Goal: Transaction & Acquisition: Purchase product/service

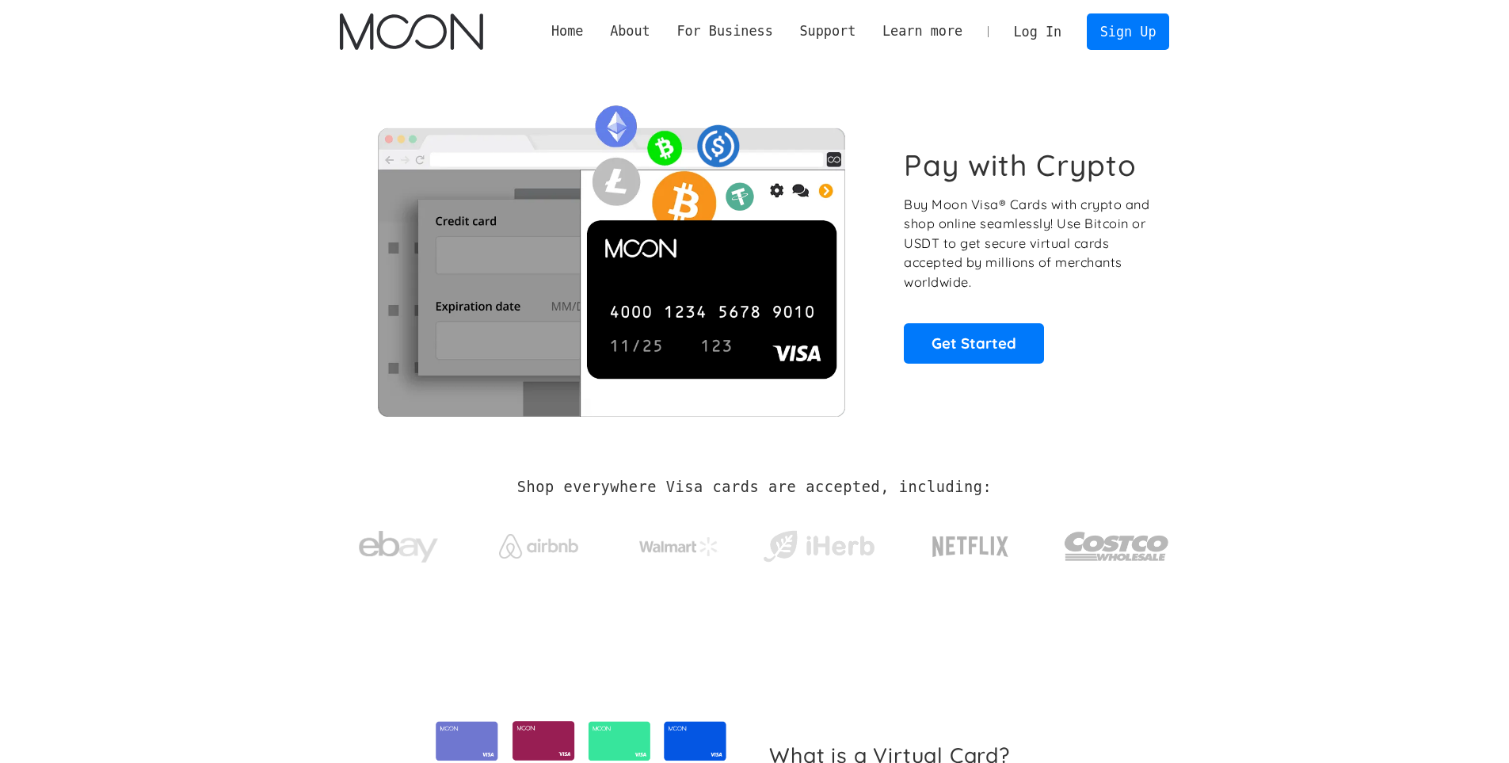
click at [1035, 36] on link "Log In" at bounding box center [1038, 31] width 74 height 35
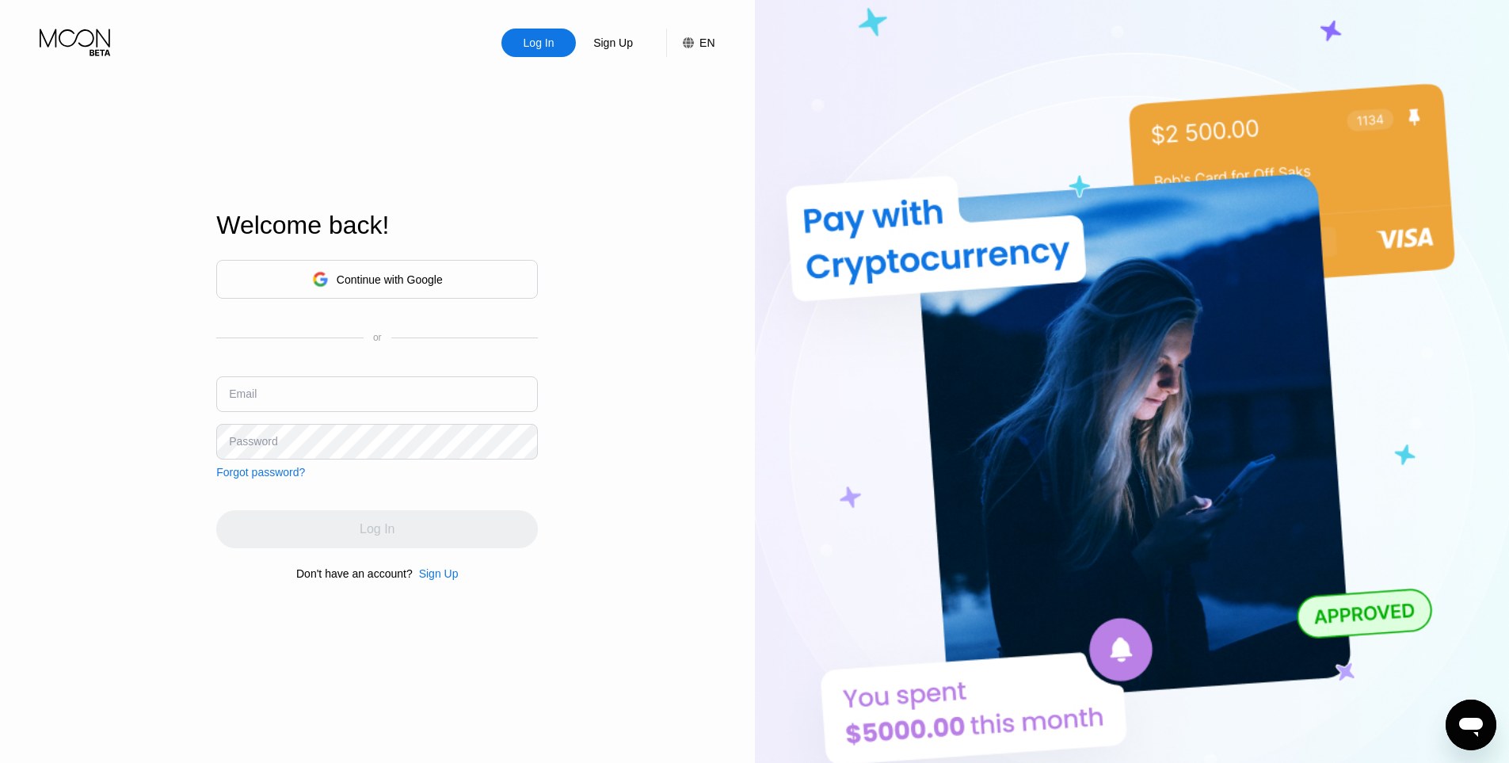
click at [687, 253] on div "Log In Sign Up EN Language English Save Welcome back! Continue with Google or E…" at bounding box center [377, 419] width 755 height 839
click at [396, 398] on input "text" at bounding box center [377, 394] width 322 height 36
type input "[EMAIL_ADDRESS][DOMAIN_NAME]"
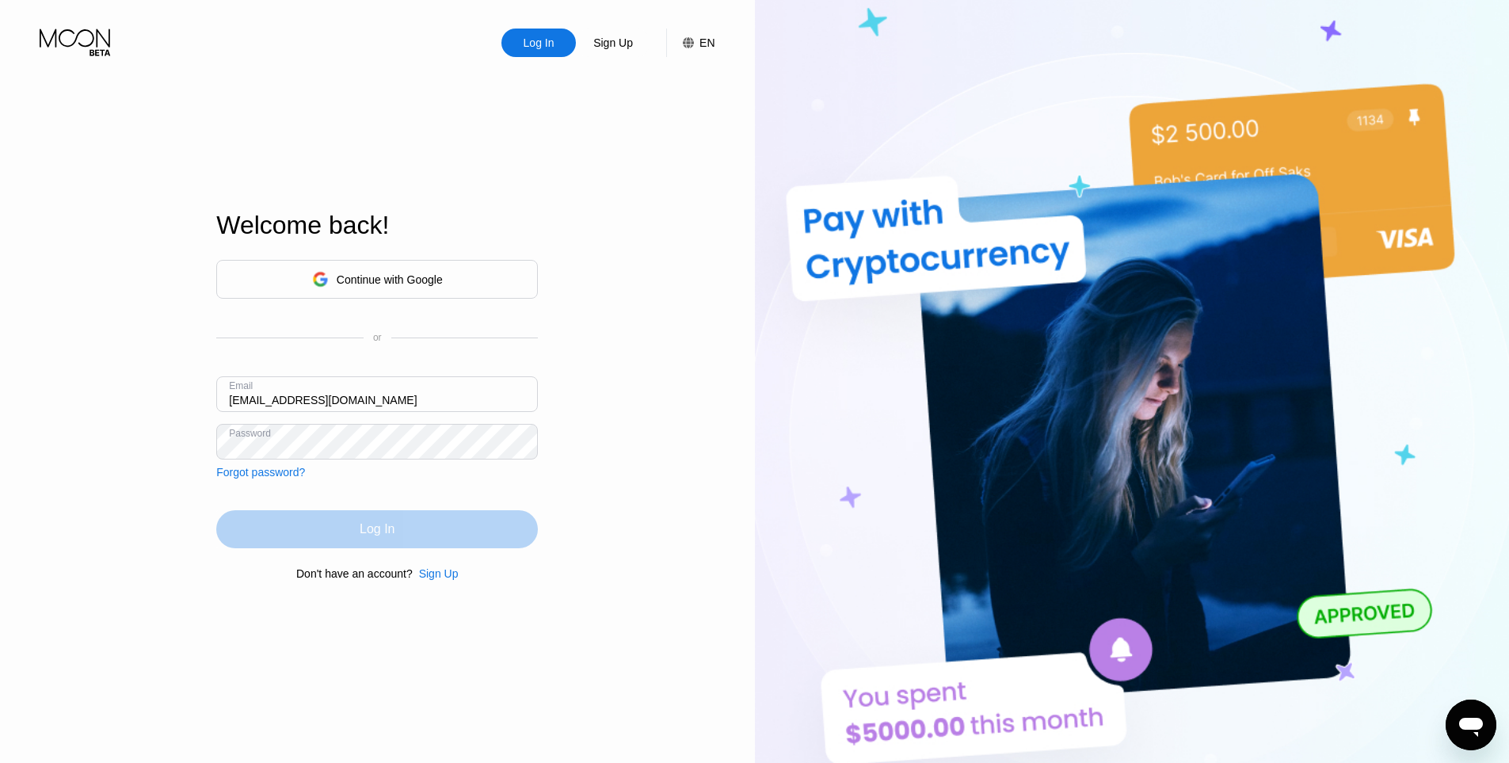
click at [338, 533] on div "Log In" at bounding box center [377, 529] width 322 height 38
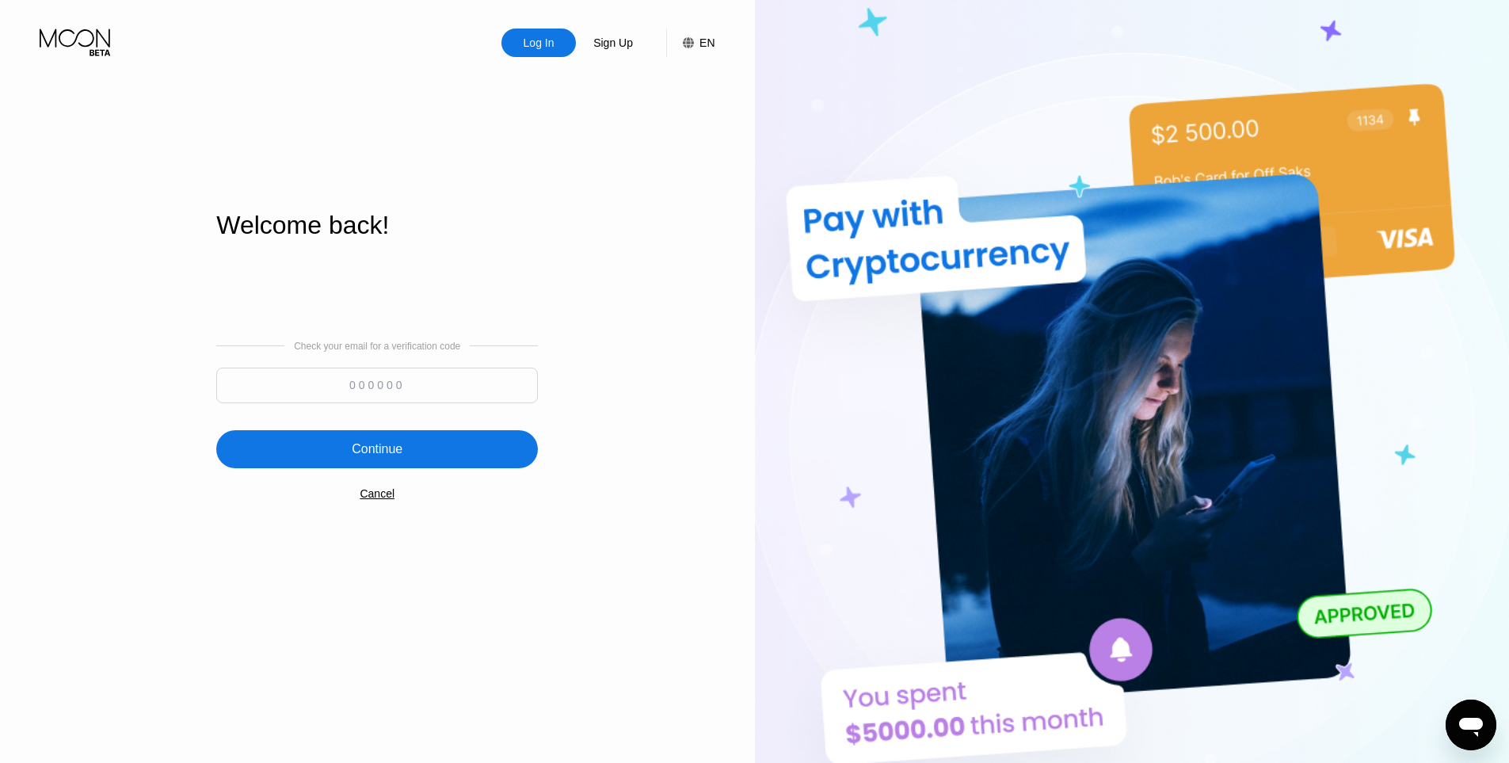
click at [496, 389] on input at bounding box center [377, 386] width 322 height 36
paste input "327050"
type input "327050"
click at [394, 435] on div "Continue" at bounding box center [377, 449] width 322 height 38
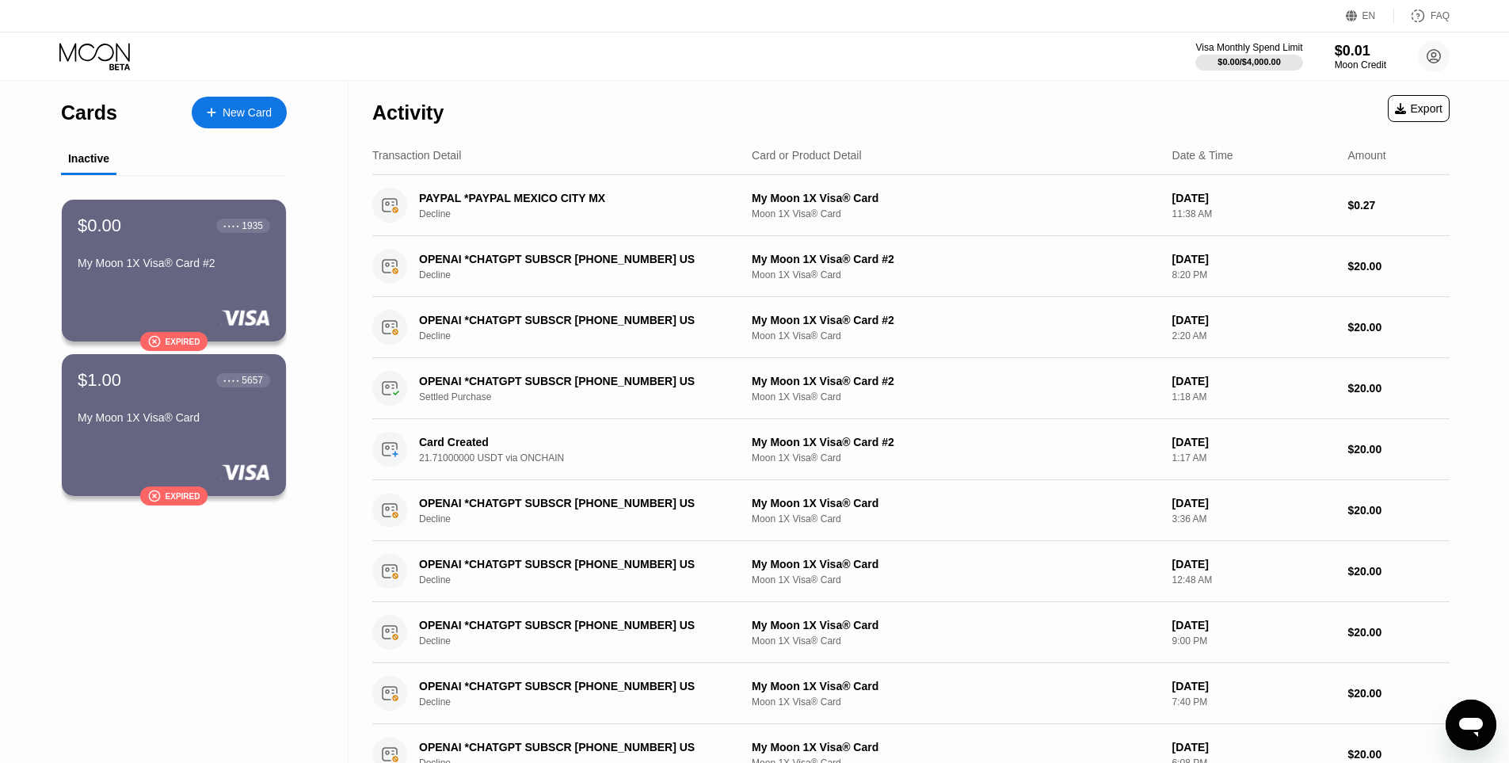
click at [1201, 118] on div "Activity Export" at bounding box center [910, 108] width 1077 height 55
click at [713, 200] on div "PAYPAL *PAYPAL MEXICO CITY MX" at bounding box center [572, 198] width 307 height 13
click at [223, 115] on div "New Card" at bounding box center [247, 112] width 49 height 13
click at [269, 104] on div "New Card" at bounding box center [239, 113] width 95 height 32
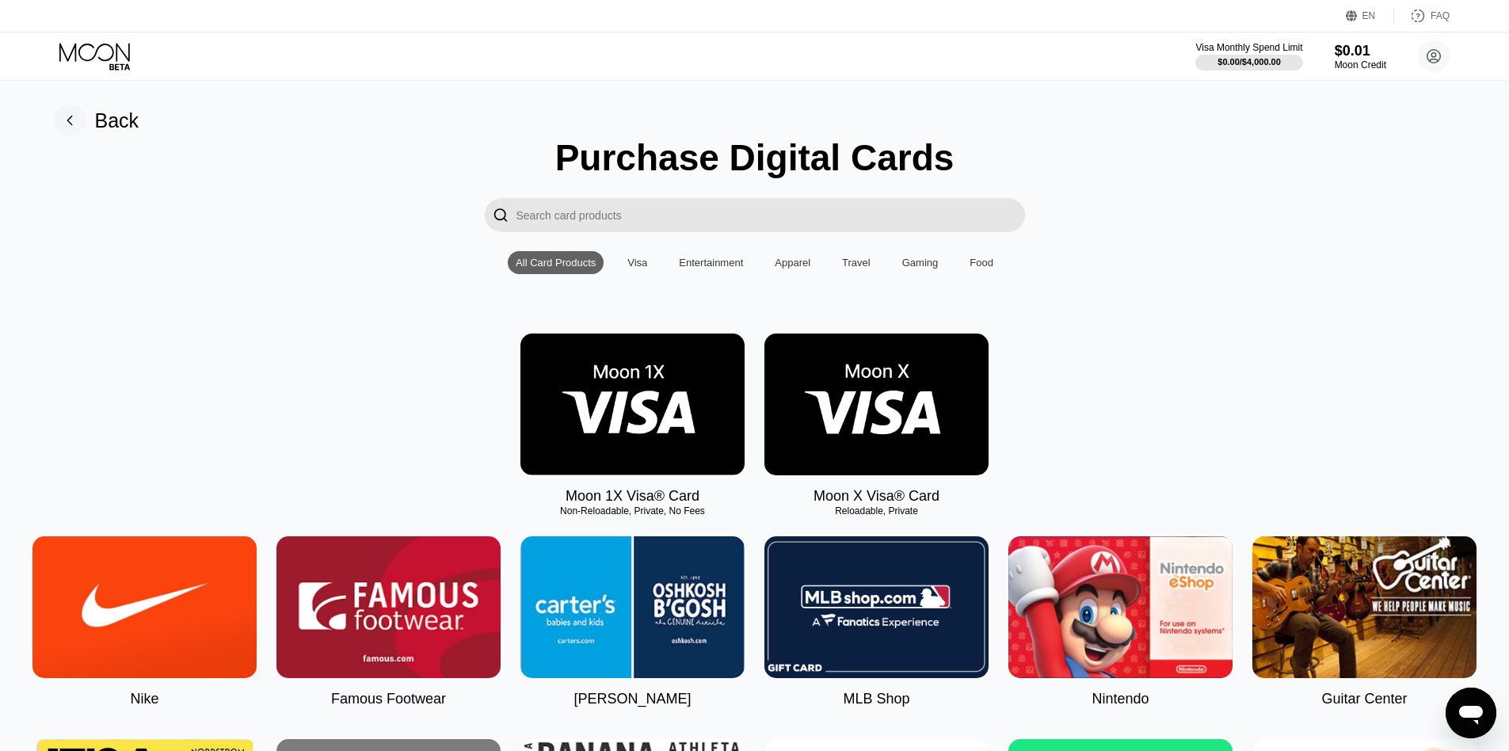
click at [654, 395] on img at bounding box center [632, 405] width 224 height 142
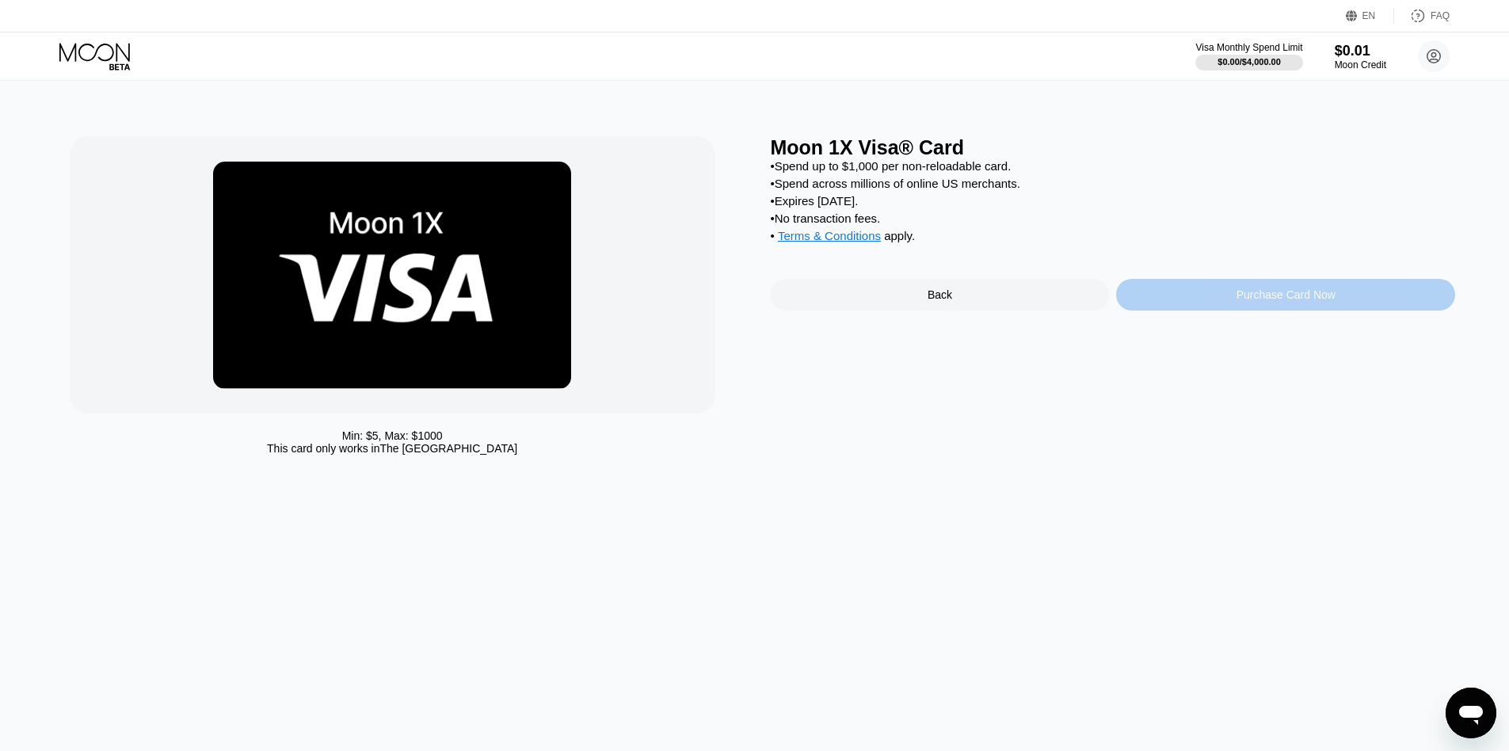
click at [1229, 304] on div "Purchase Card Now" at bounding box center [1285, 295] width 339 height 32
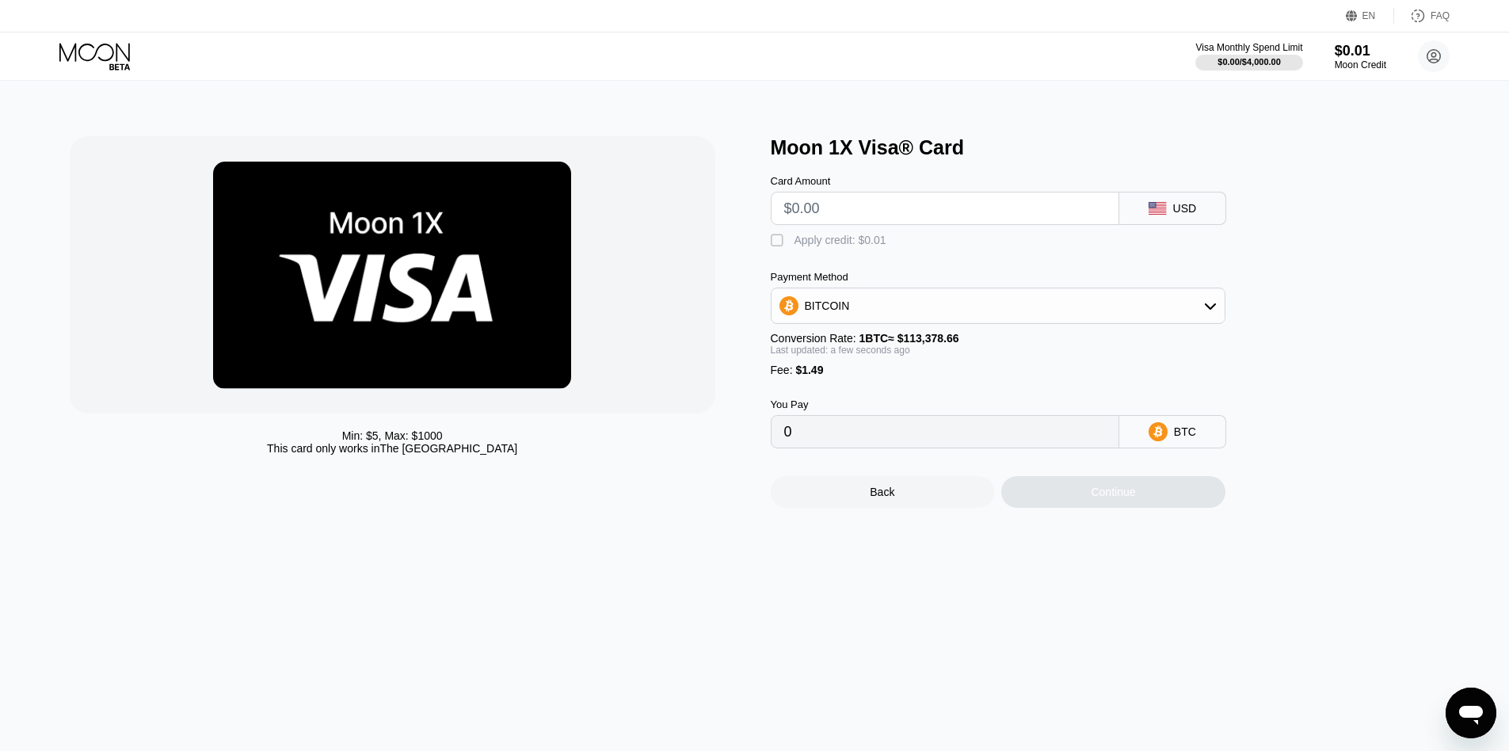
click at [1003, 209] on input "text" at bounding box center [945, 209] width 322 height 32
type input "$2"
click at [985, 211] on input "$2" at bounding box center [945, 209] width 322 height 32
type input "0.00003079"
type input "$2"
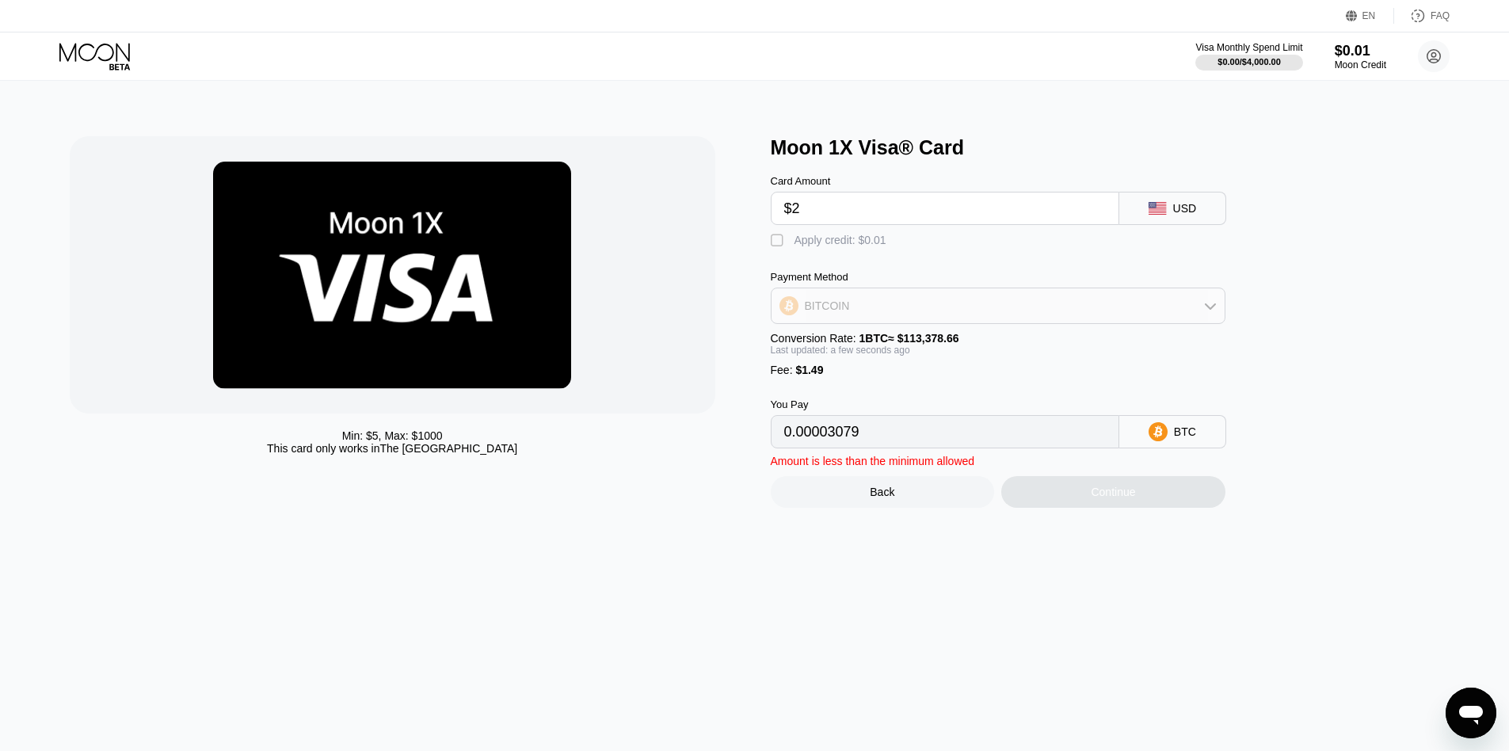
click at [1095, 299] on div "BITCOIN" at bounding box center [998, 306] width 453 height 32
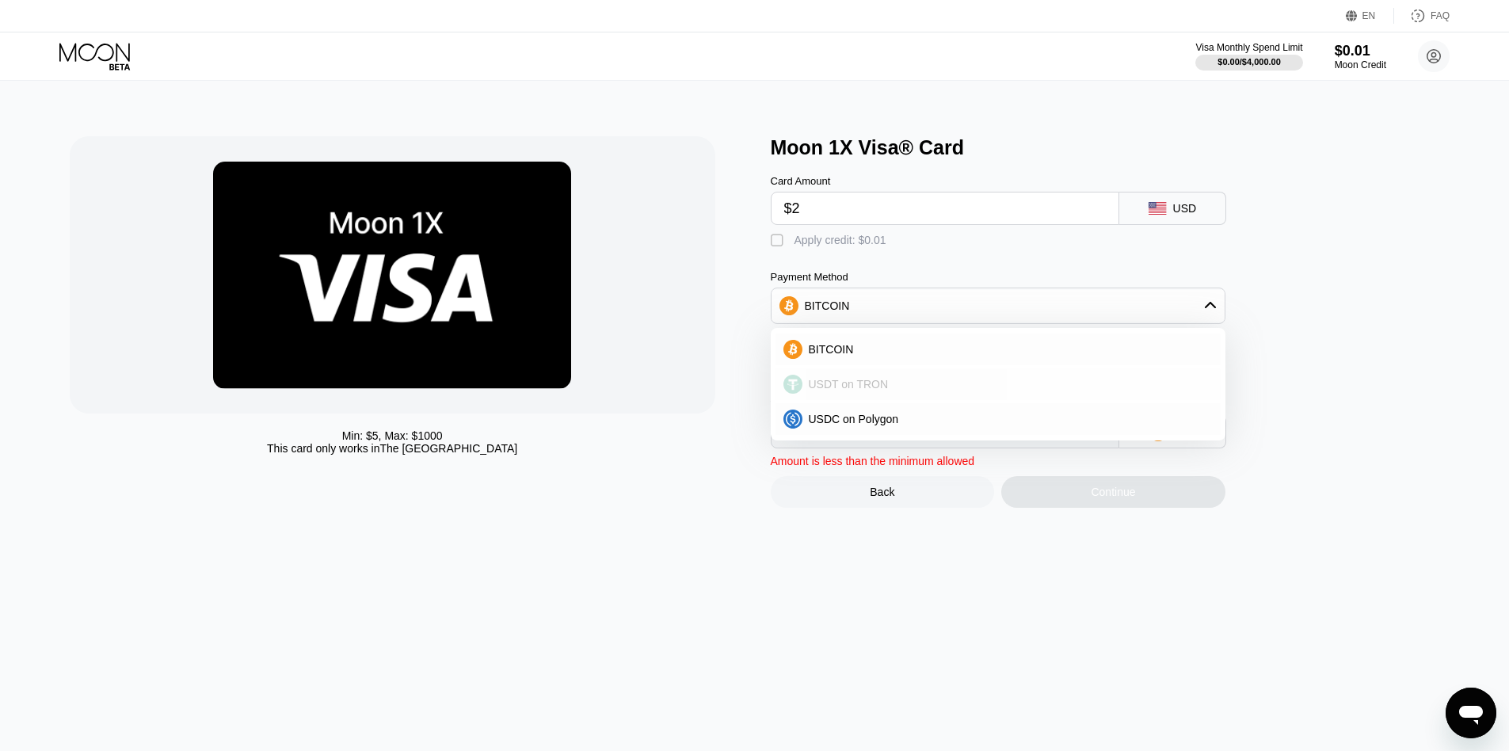
click at [1036, 386] on div "USDT on TRON" at bounding box center [1007, 384] width 410 height 13
type input "3.53"
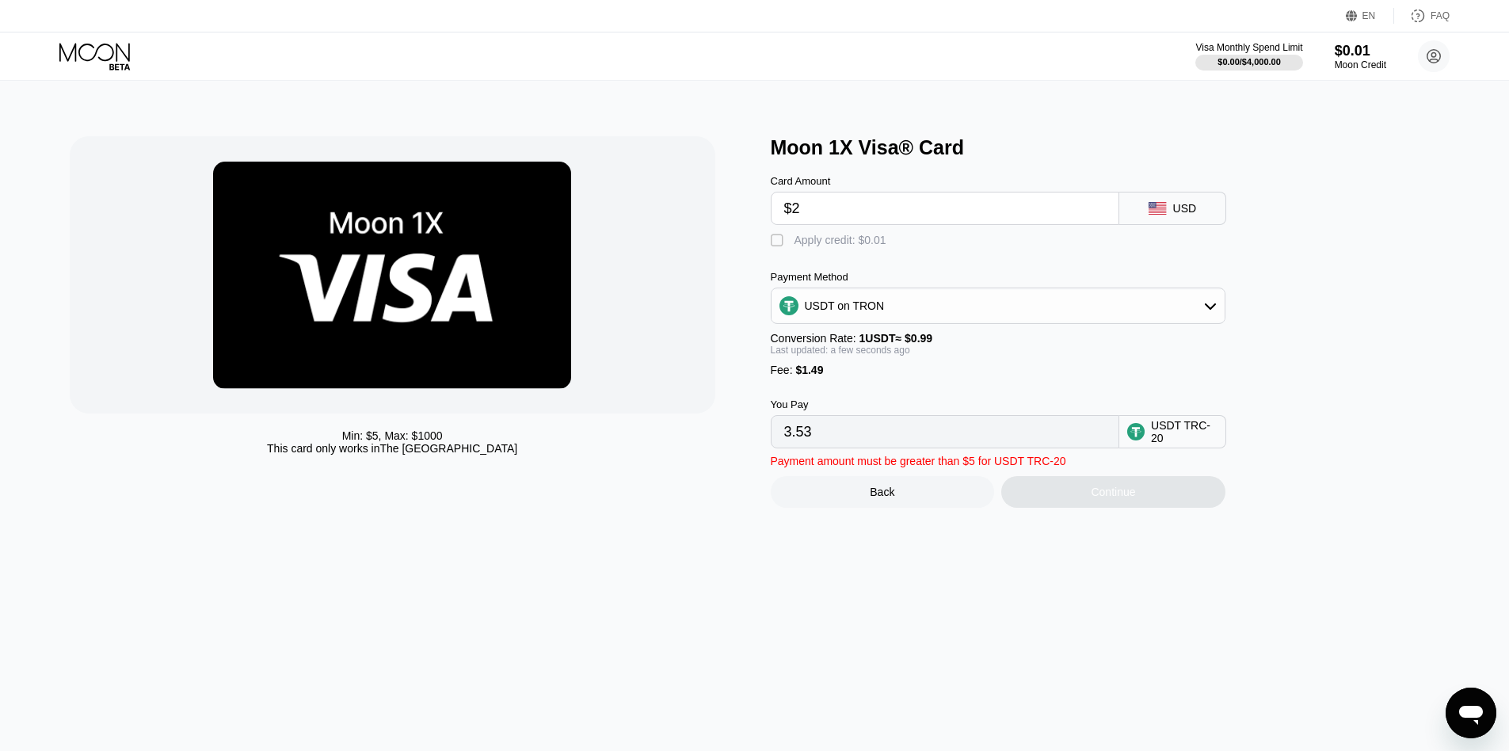
click at [930, 216] on input "$2" at bounding box center [945, 209] width 322 height 32
type input "$5"
type input "6.56"
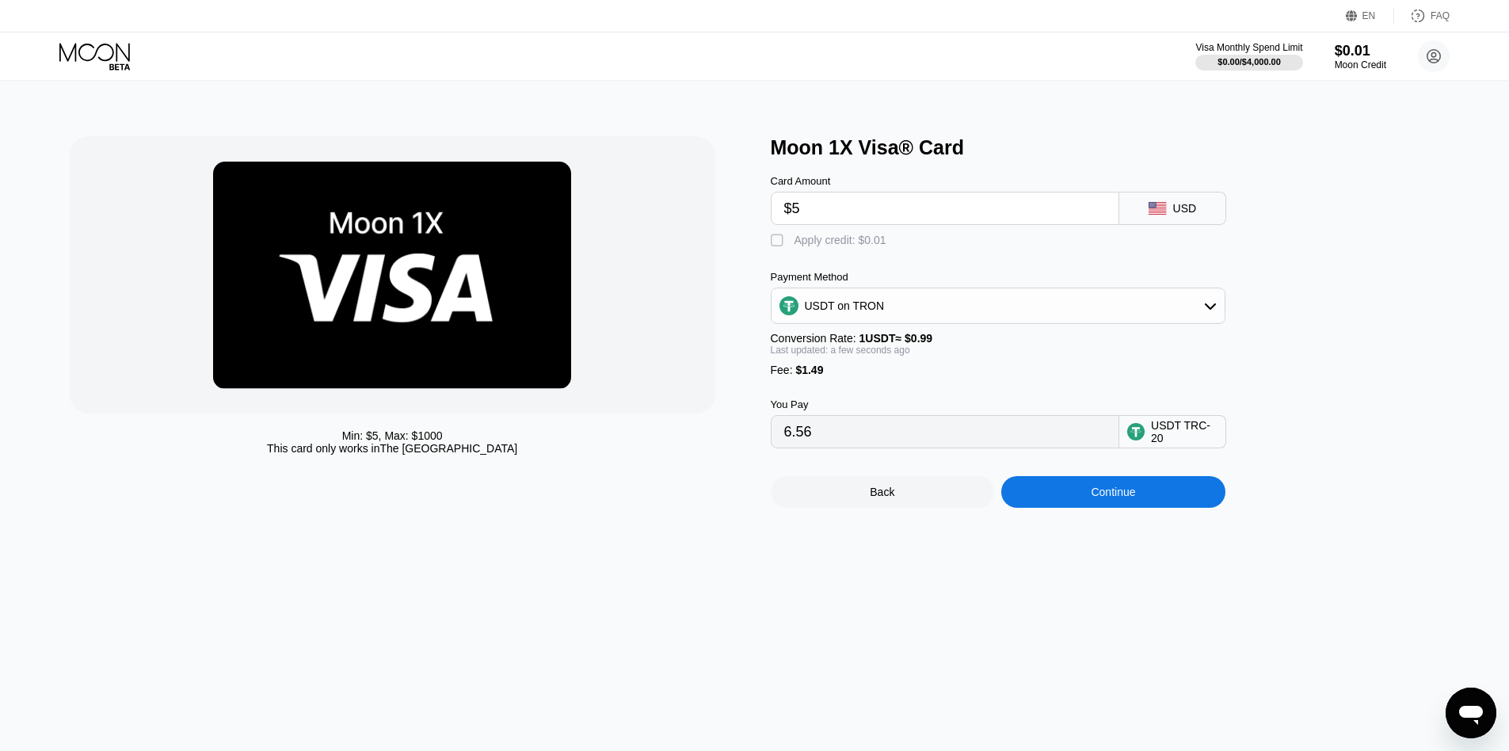
type input "$5"
click at [959, 295] on div "Payment Method USDT on TRON" at bounding box center [998, 297] width 455 height 53
click at [959, 300] on div "USDT on TRON" at bounding box center [998, 306] width 453 height 32
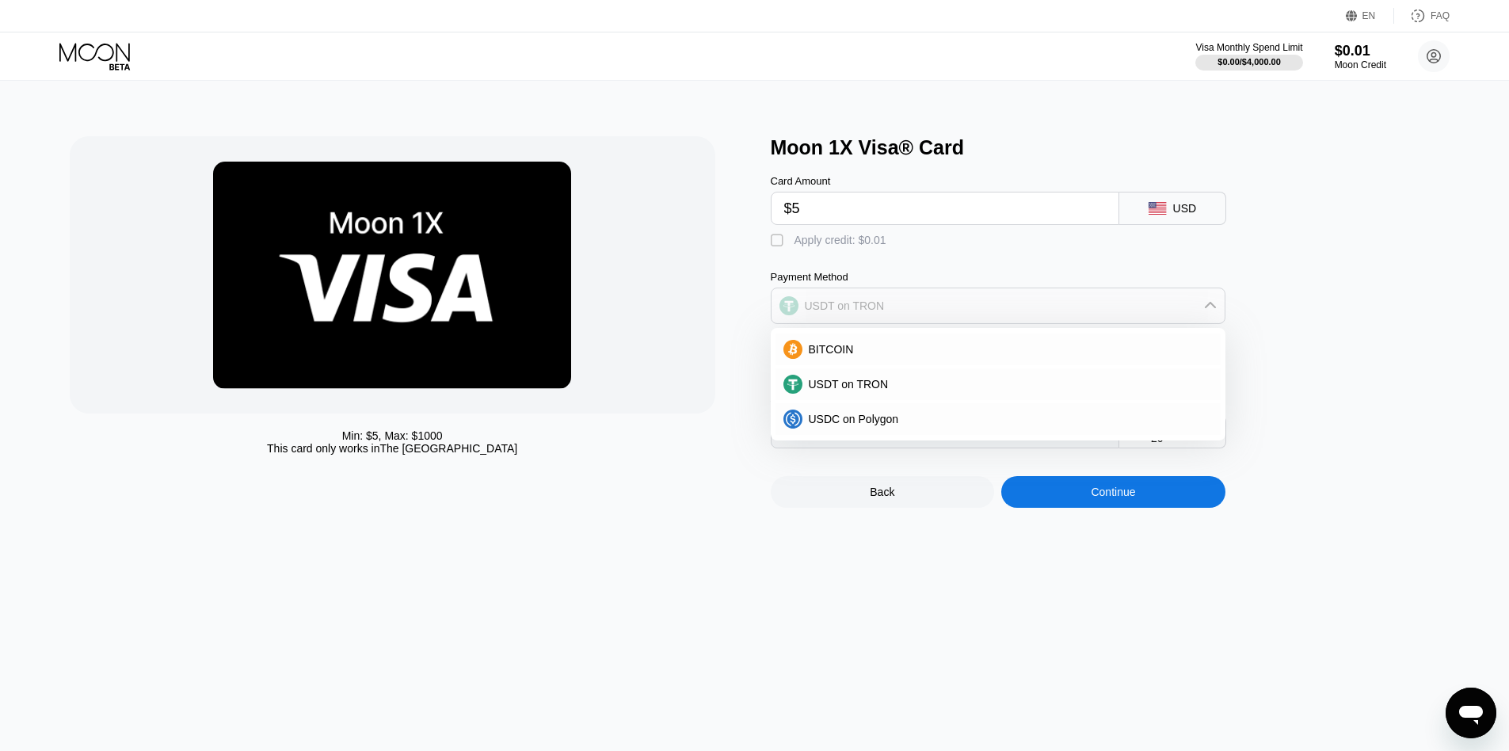
click at [959, 300] on div "USDT on TRON" at bounding box center [998, 306] width 453 height 32
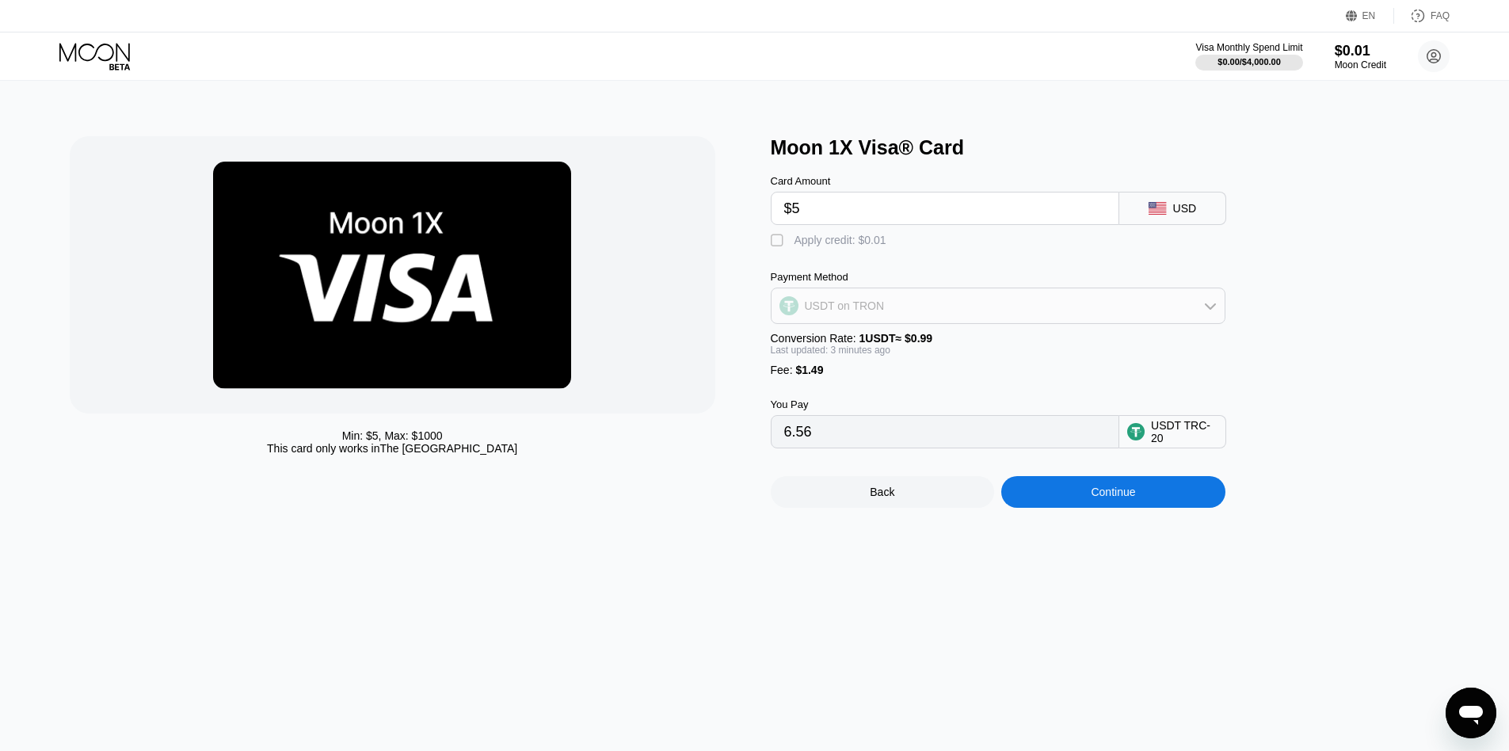
click at [936, 311] on div "USDT on TRON" at bounding box center [998, 306] width 453 height 32
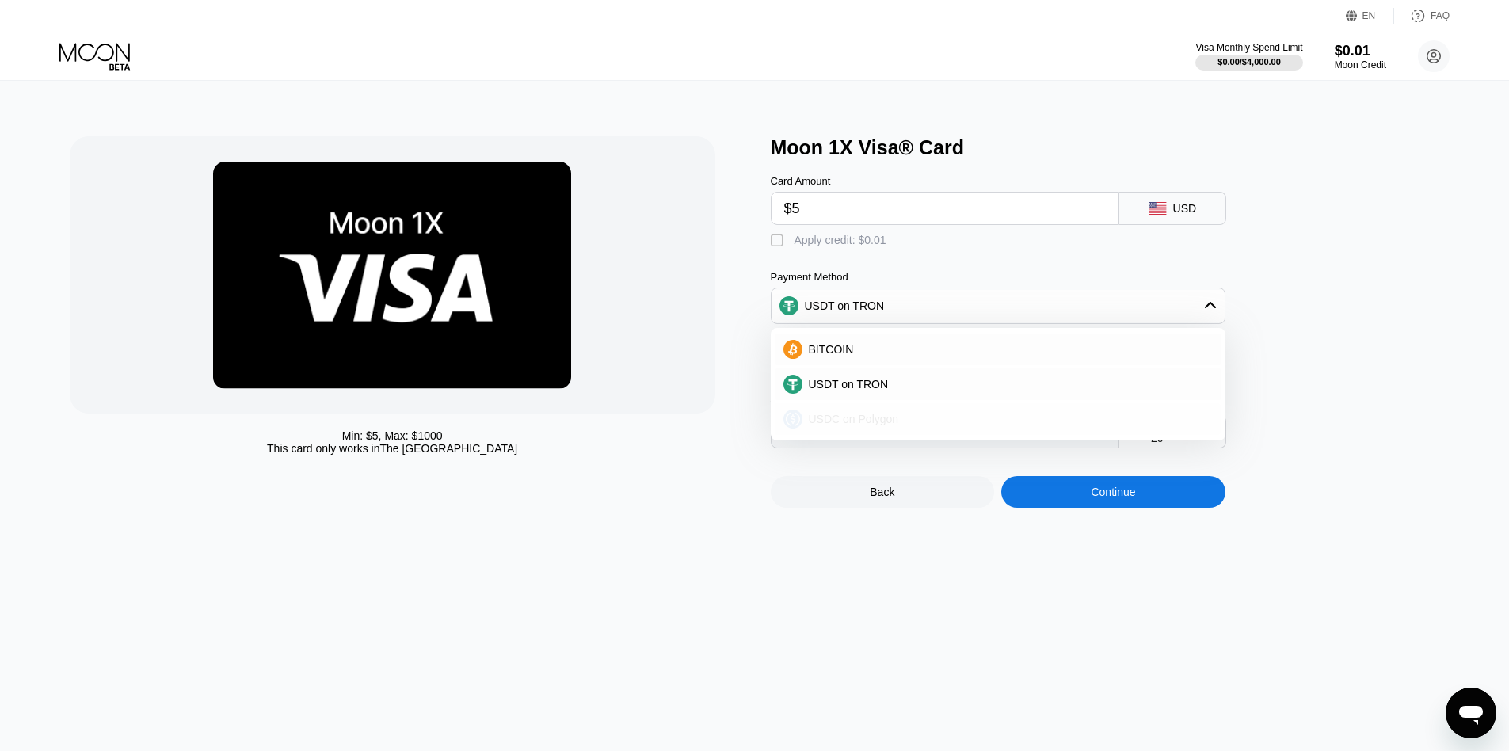
click at [886, 422] on span "USDC on Polygon" at bounding box center [854, 419] width 90 height 13
type input "6.49000000"
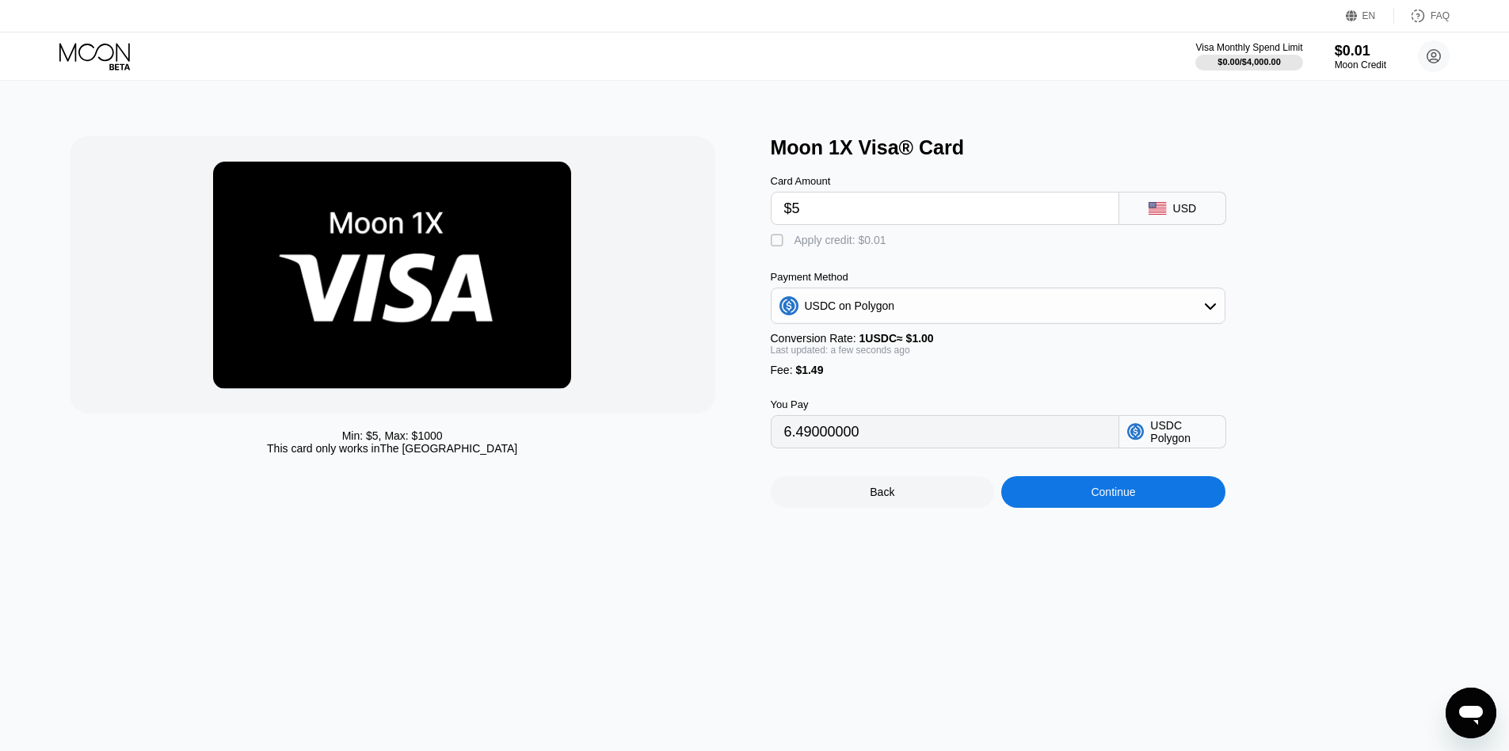
click at [929, 209] on input "$5" at bounding box center [945, 209] width 322 height 32
type input "0"
type input "$3"
type input "4.49000000"
type input "0"
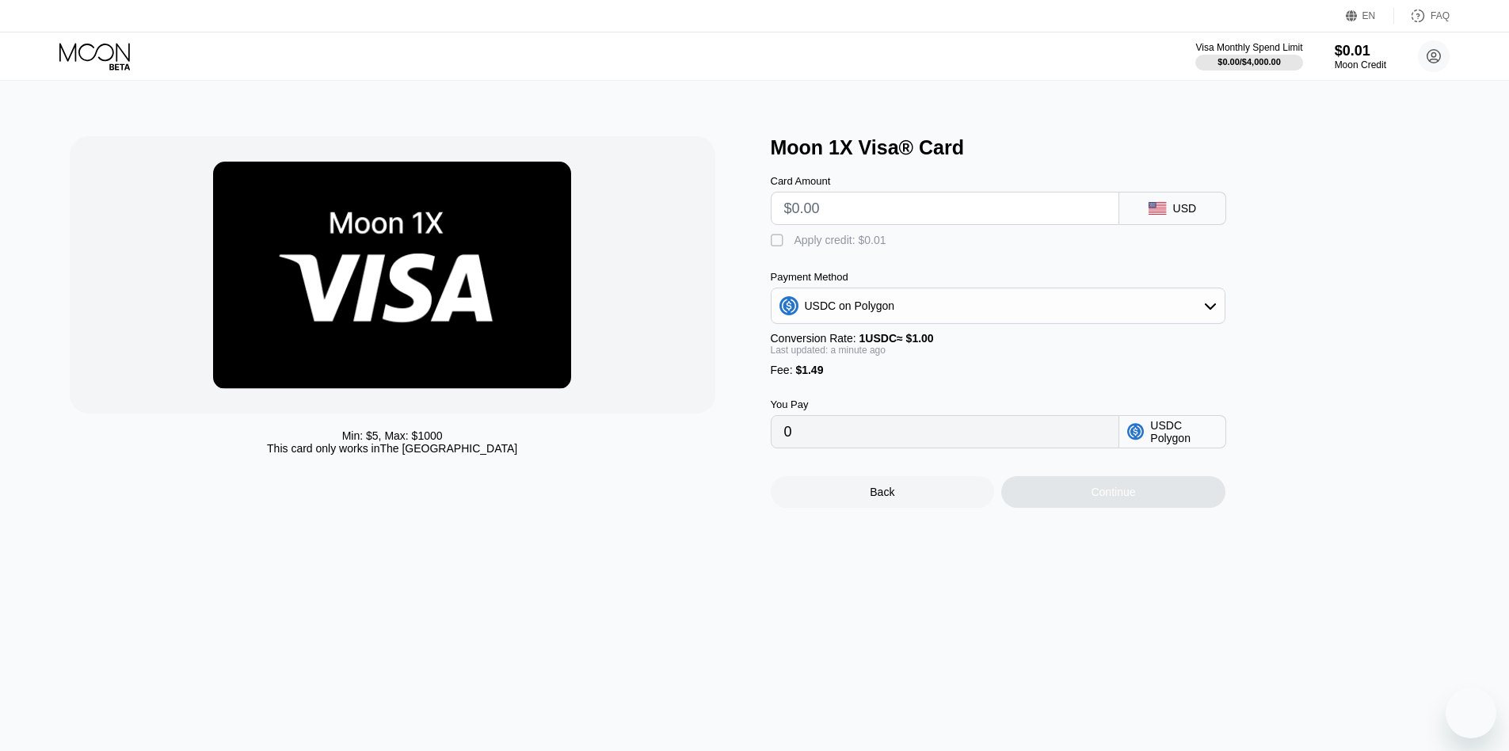
type input "$4"
type input "5.49000000"
type input "0"
type input "$5"
type input "6.49000000"
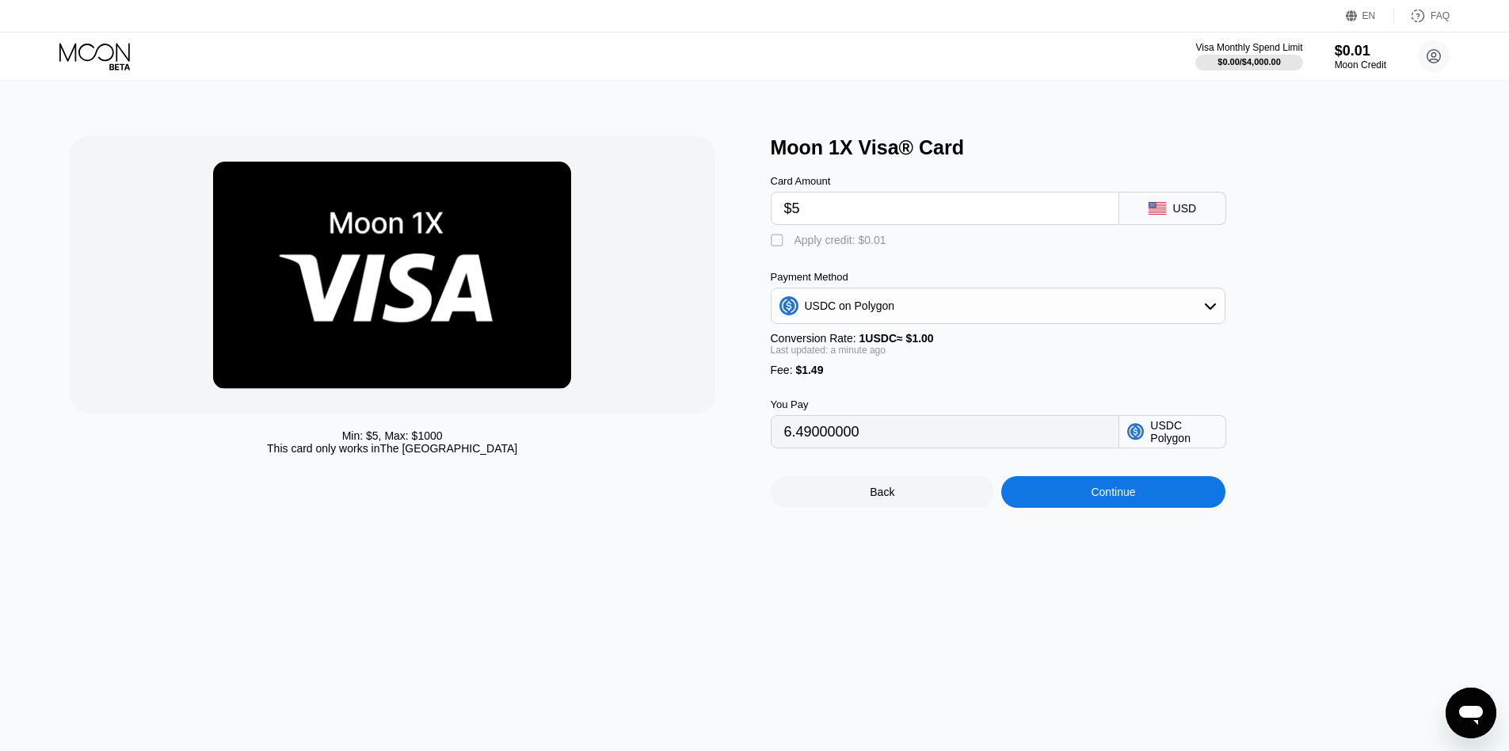
click at [1264, 224] on div "Card Amount $5 USD" at bounding box center [1024, 192] width 507 height 66
click at [1355, 285] on div "Moon 1X Visa® Card Card Amount $5 USD  Apply credit: $0.01 Payment Method USDC…" at bounding box center [1113, 322] width 685 height 372
click at [1175, 508] on div "Continue" at bounding box center [1113, 492] width 224 height 32
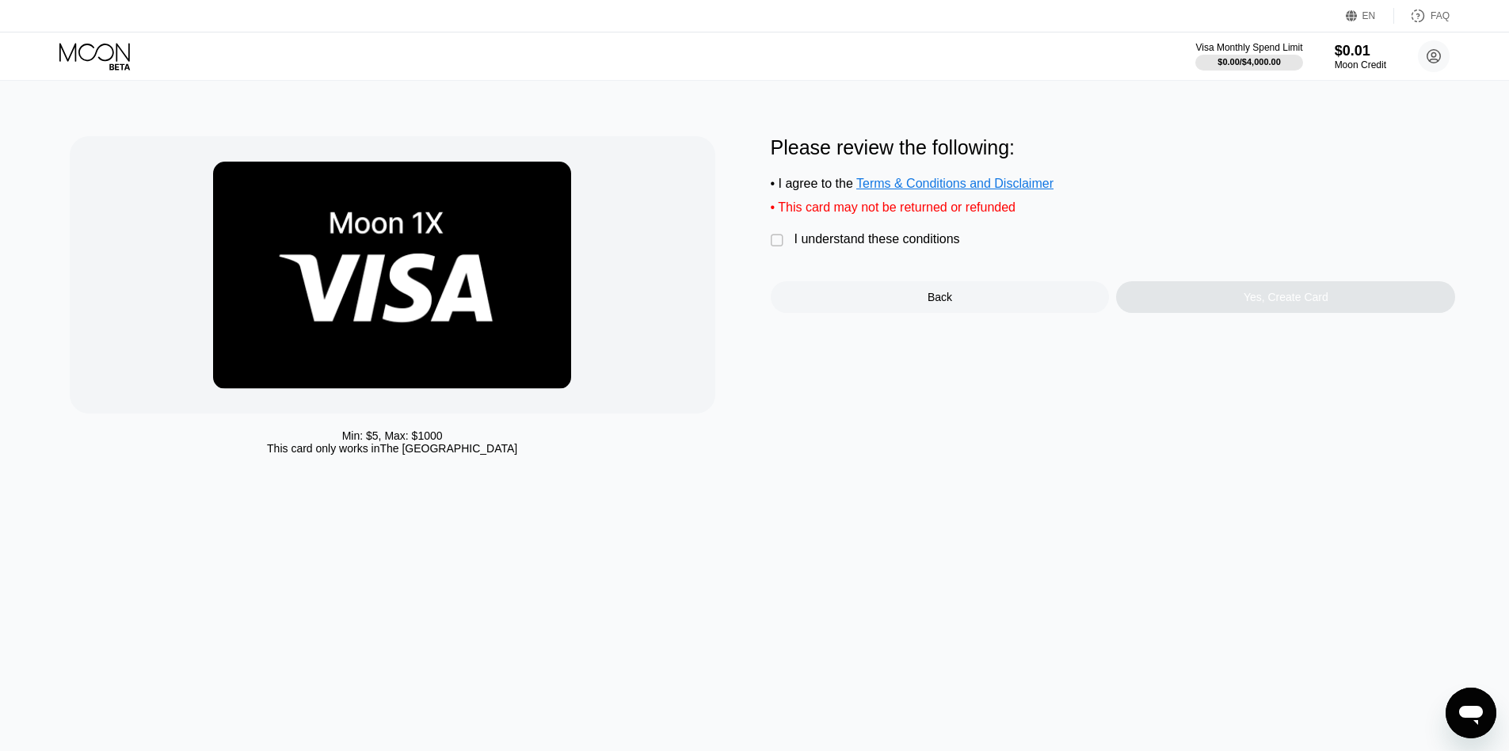
click at [871, 246] on div "I understand these conditions" at bounding box center [878, 239] width 166 height 14
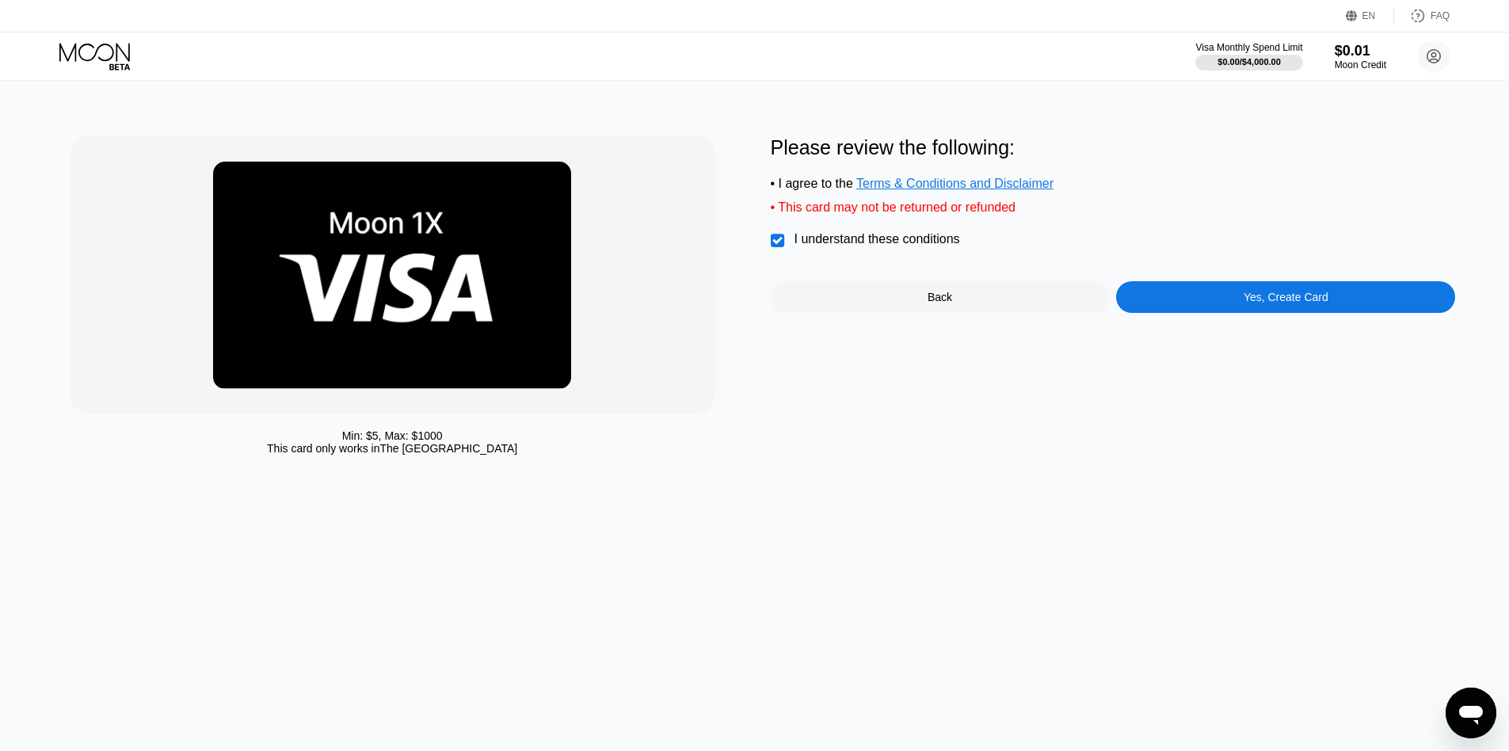
click at [1210, 308] on div "Yes, Create Card" at bounding box center [1285, 297] width 339 height 32
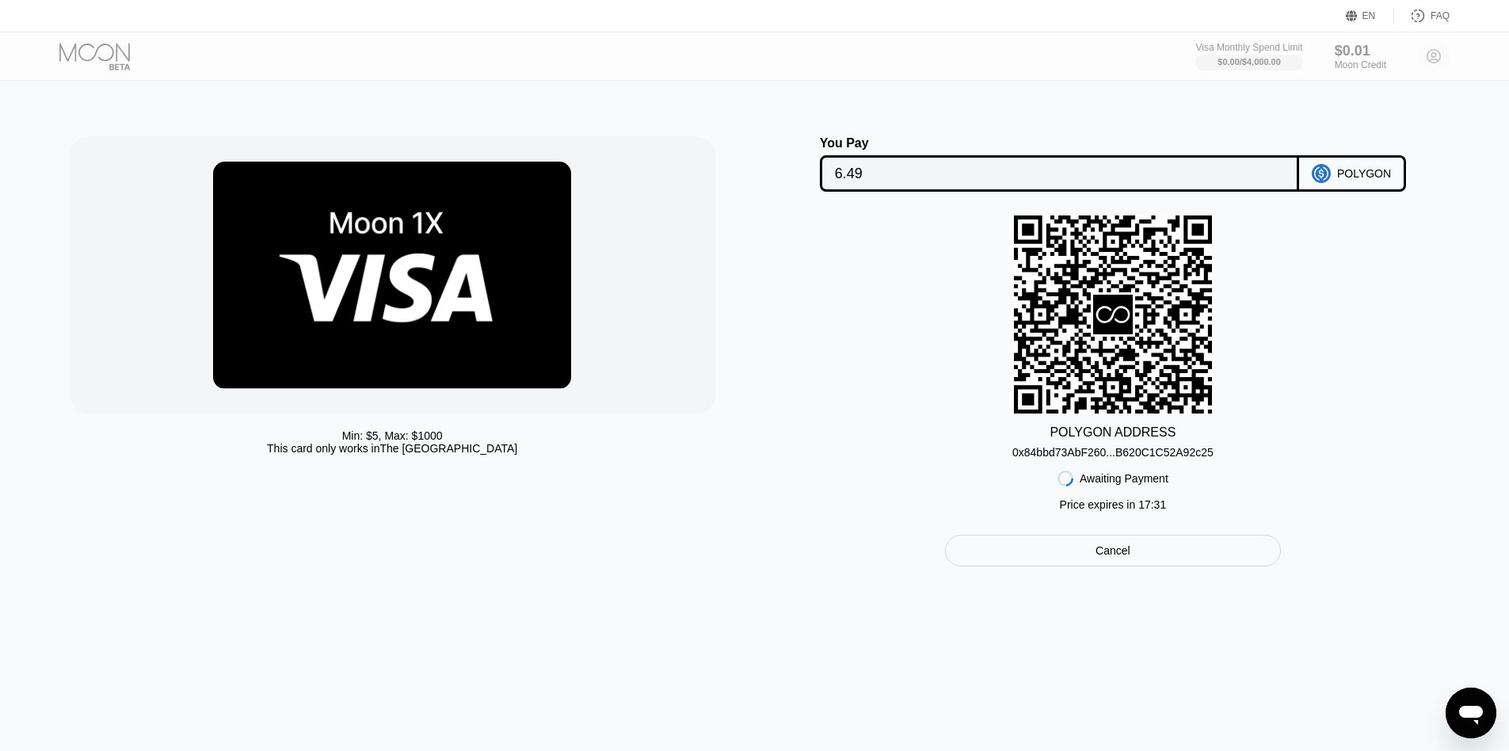
click at [1096, 467] on div "Awaiting Payment Price expires in 17 : 31" at bounding box center [1113, 489] width 111 height 60
click at [1096, 459] on div "0x84bbd73AbF260...B620C1C52A92c25" at bounding box center [1112, 452] width 201 height 13
drag, startPoint x: 1180, startPoint y: 452, endPoint x: 627, endPoint y: 711, distance: 610.6
click at [1180, 452] on div "0x84bbd73AbF260...B620C1C52A92c25" at bounding box center [1112, 452] width 201 height 13
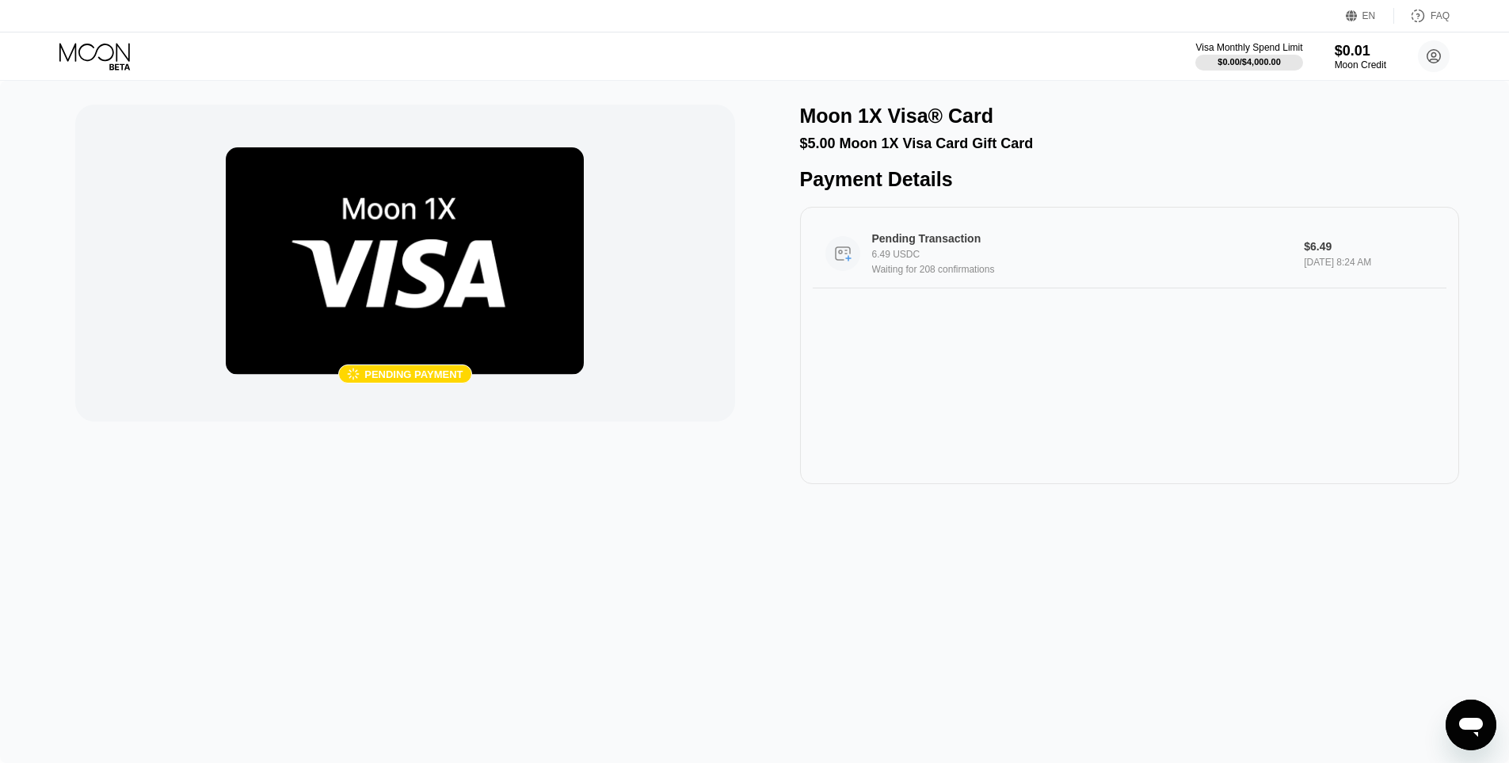
click at [947, 274] on div "Pending Transaction 6.49 USDC Waiting for 208 confirmations" at bounding box center [1082, 253] width 420 height 43
click at [74, 56] on icon at bounding box center [96, 57] width 74 height 28
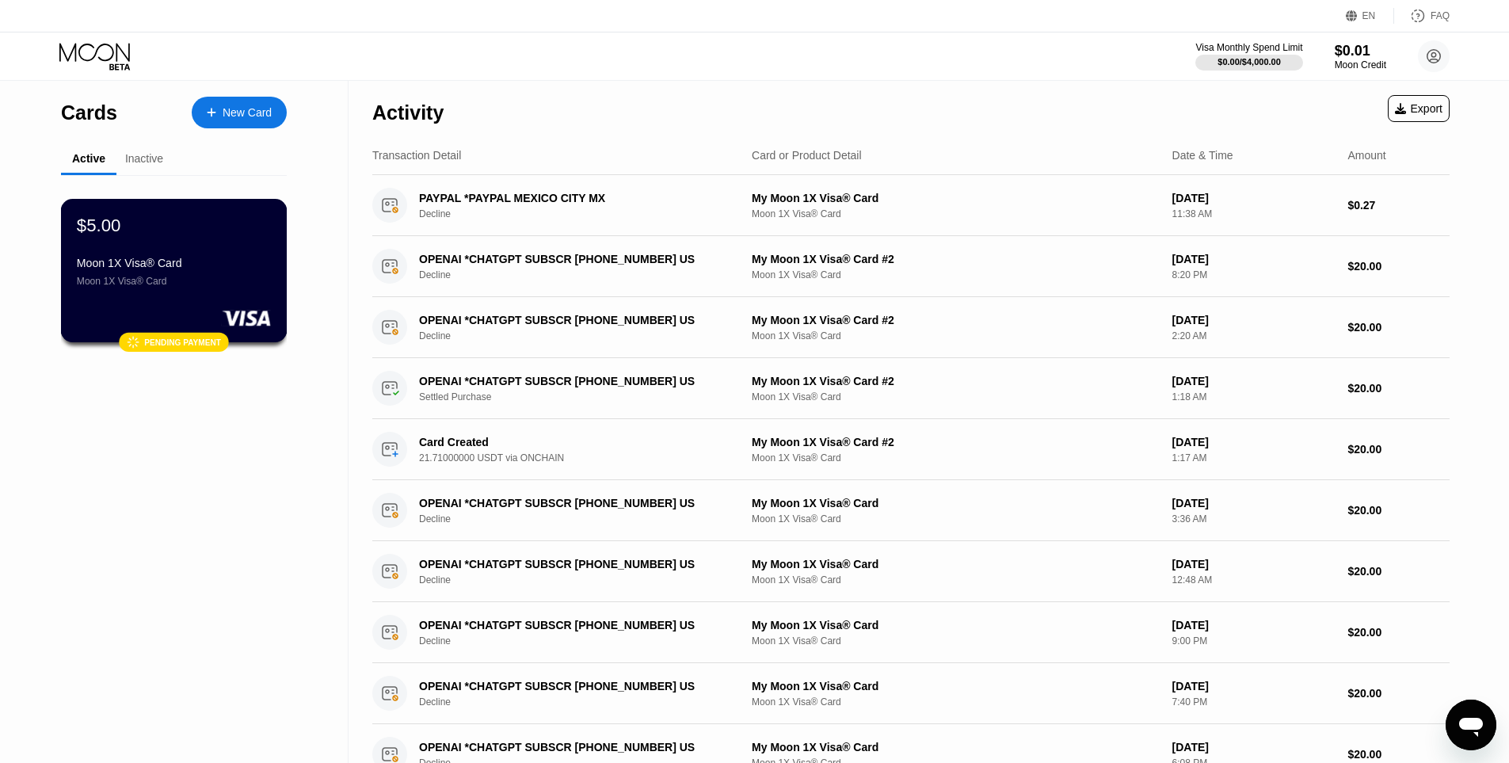
click at [187, 219] on div "$5.00" at bounding box center [174, 225] width 194 height 21
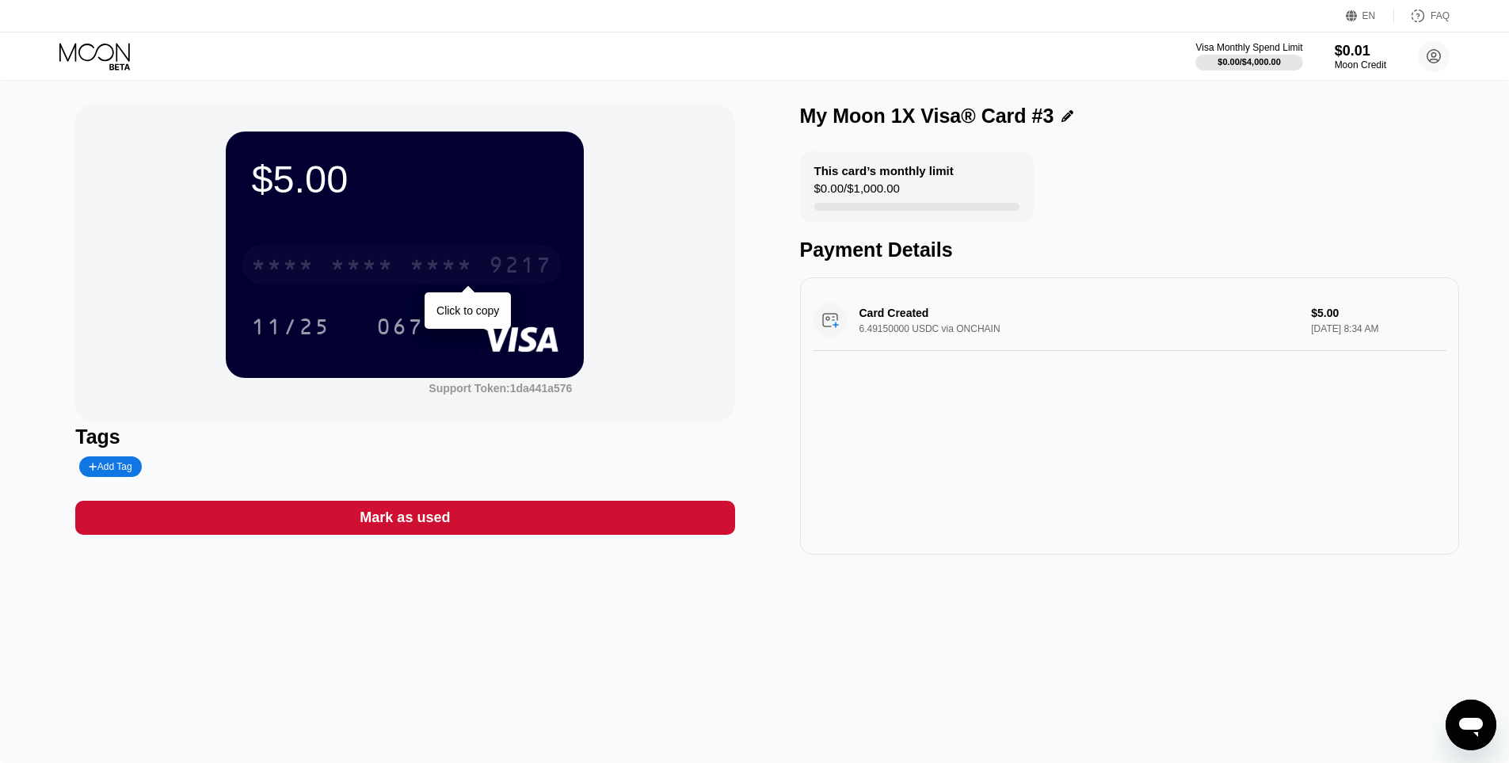
click at [497, 270] on div "9217" at bounding box center [520, 266] width 63 height 25
click at [1024, 687] on div "$5.00 4513 6500 2851 9217 11/25 067 Support Token: 1da441a576 Tags Add Tag Mark…" at bounding box center [754, 422] width 1509 height 682
click at [457, 263] on div "* * * *" at bounding box center [441, 266] width 63 height 25
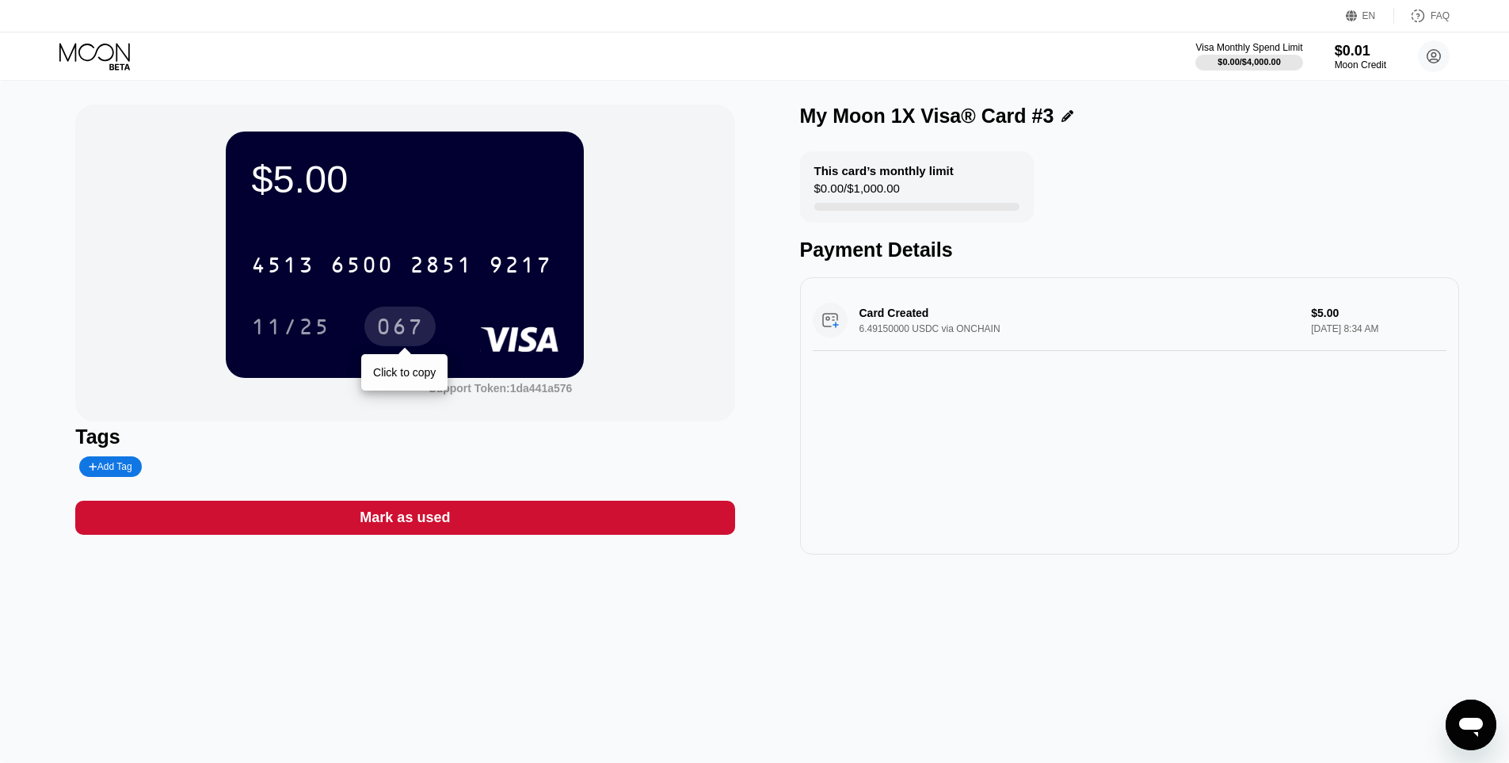
click at [388, 333] on div "067" at bounding box center [400, 328] width 48 height 25
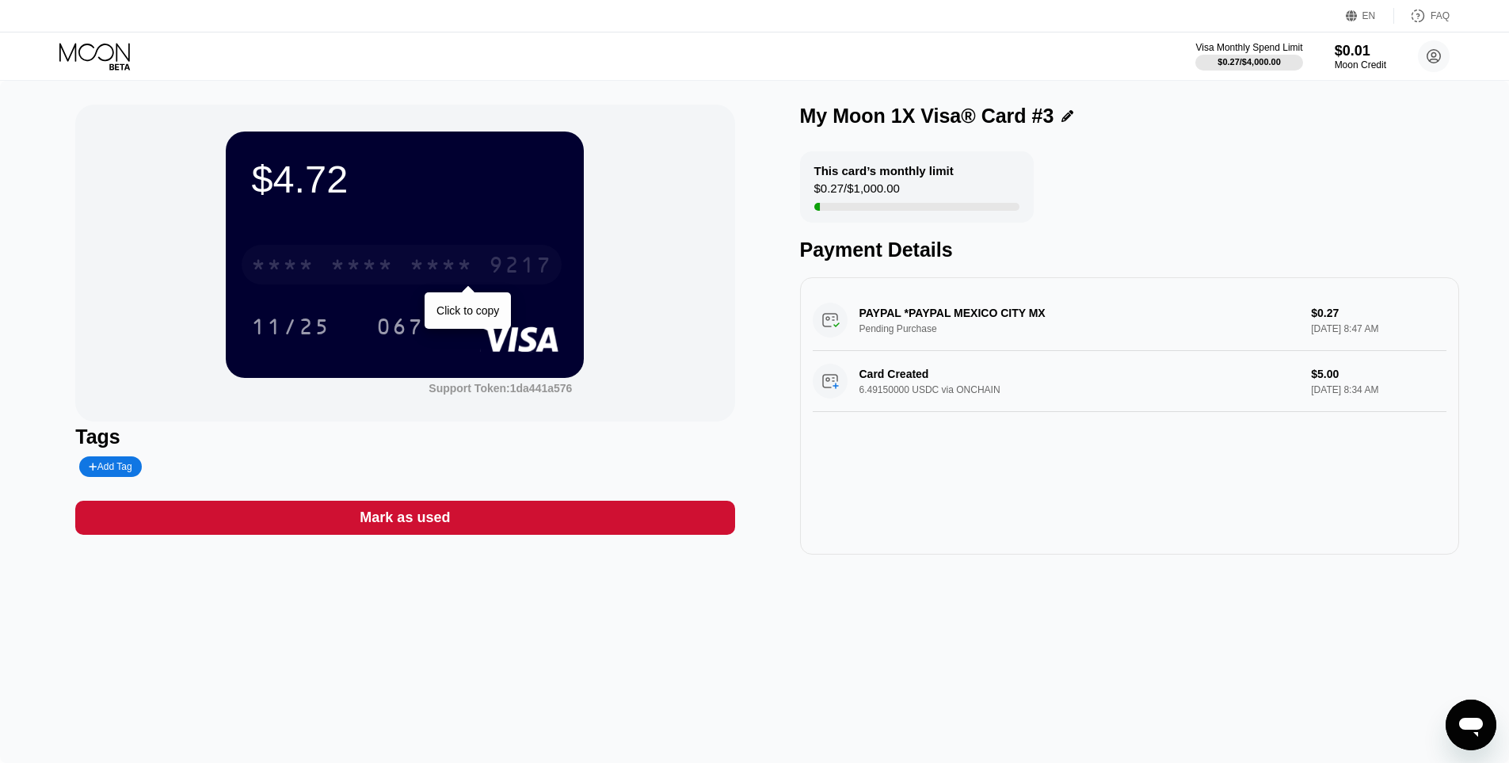
click at [459, 270] on div "* * * *" at bounding box center [441, 266] width 63 height 25
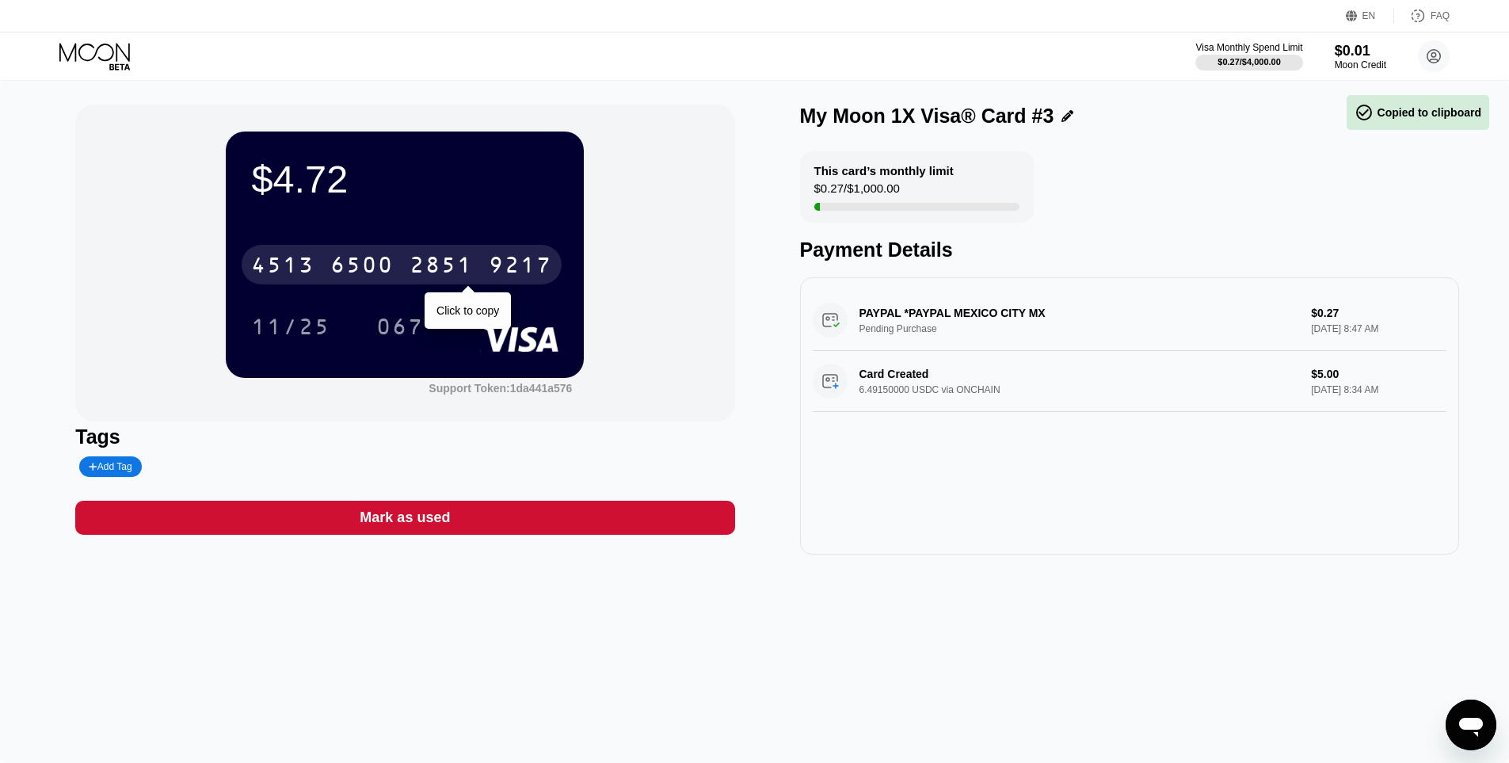
click at [668, 268] on div "$4.72 [CREDIT_CARD_NUMBER] Click to copy 11/25 067 Support Token: 1da441a576" at bounding box center [404, 263] width 659 height 317
click at [473, 315] on div "11/25 067" at bounding box center [404, 327] width 307 height 40
